Goal: Navigation & Orientation: Find specific page/section

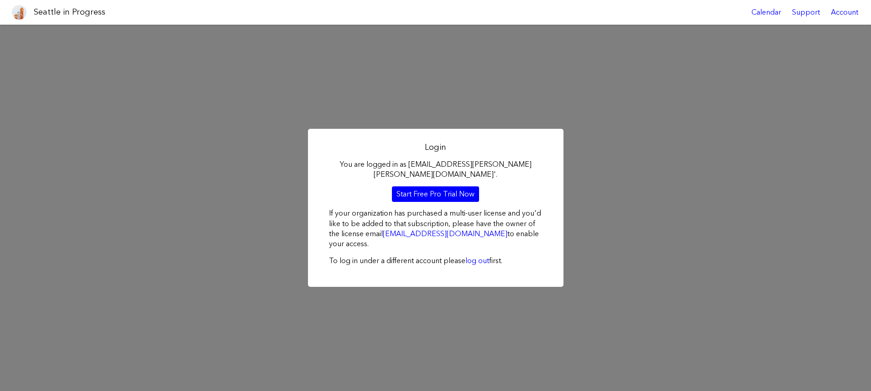
click at [22, 12] on img at bounding box center [19, 12] width 15 height 15
click at [849, 9] on div "Account" at bounding box center [844, 12] width 38 height 25
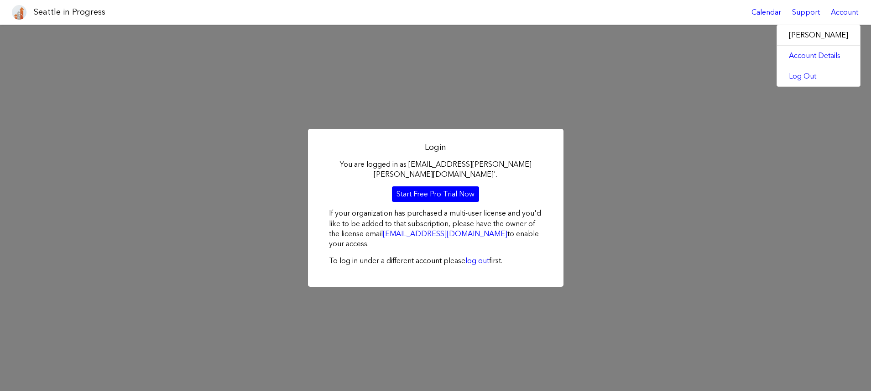
click at [809, 32] on label "[PERSON_NAME]" at bounding box center [818, 35] width 83 height 20
click at [817, 55] on link "Account Details" at bounding box center [818, 56] width 83 height 20
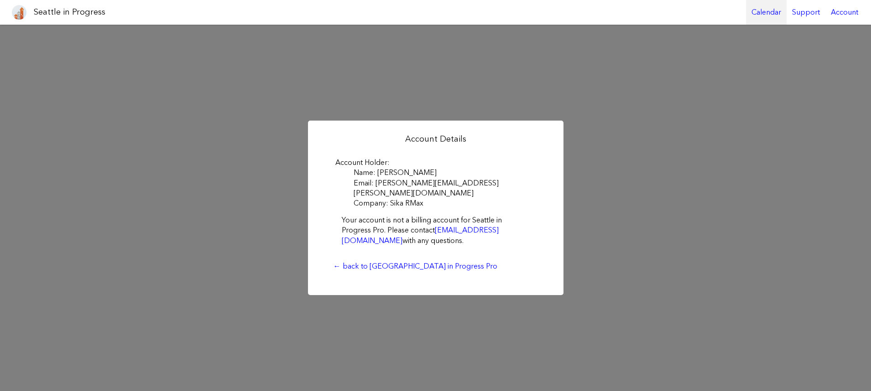
click at [763, 10] on link "Calendar" at bounding box center [766, 12] width 41 height 25
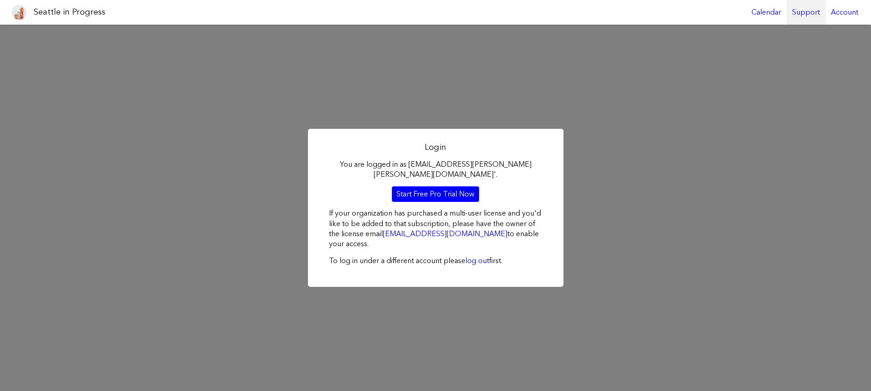
click at [810, 12] on div "Support" at bounding box center [806, 12] width 39 height 25
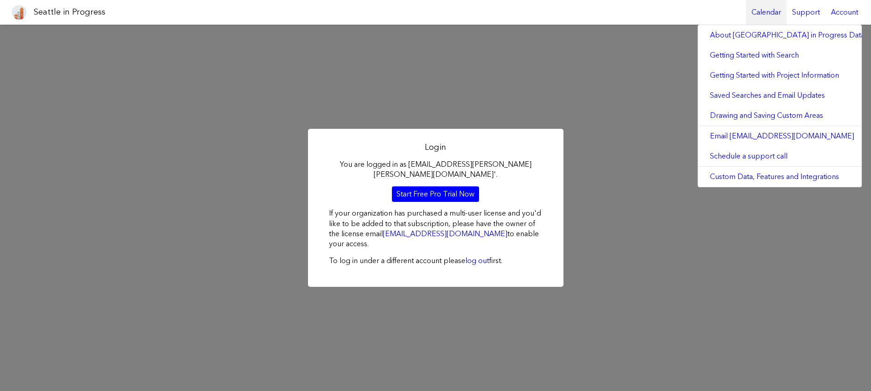
click at [762, 10] on link "Calendar" at bounding box center [766, 12] width 41 height 25
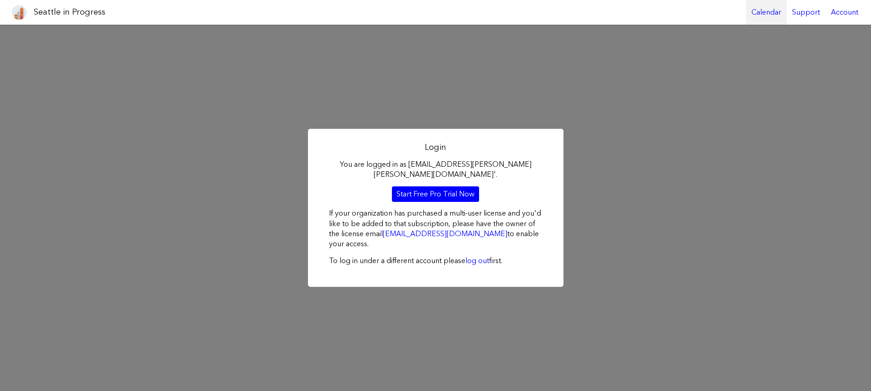
click at [765, 12] on link "Calendar" at bounding box center [766, 12] width 41 height 25
